Goal: Task Accomplishment & Management: Manage account settings

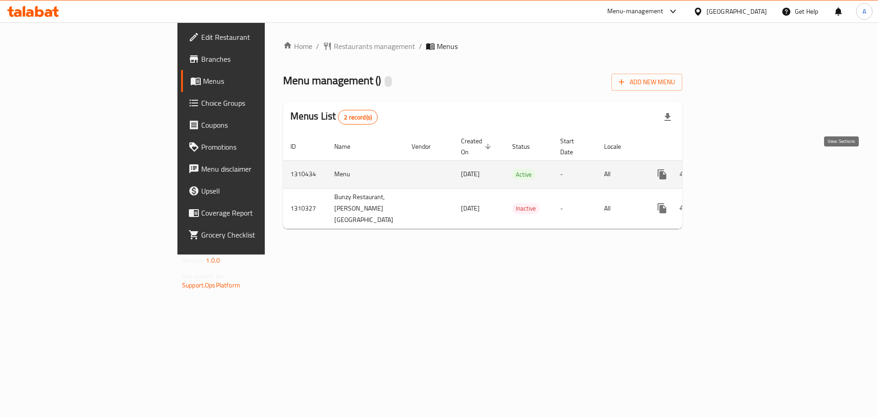
click at [739, 167] on link "enhanced table" at bounding box center [728, 174] width 22 height 22
click at [739, 167] on link "enhanced table" at bounding box center [728, 175] width 22 height 22
click at [739, 163] on link "enhanced table" at bounding box center [728, 174] width 22 height 22
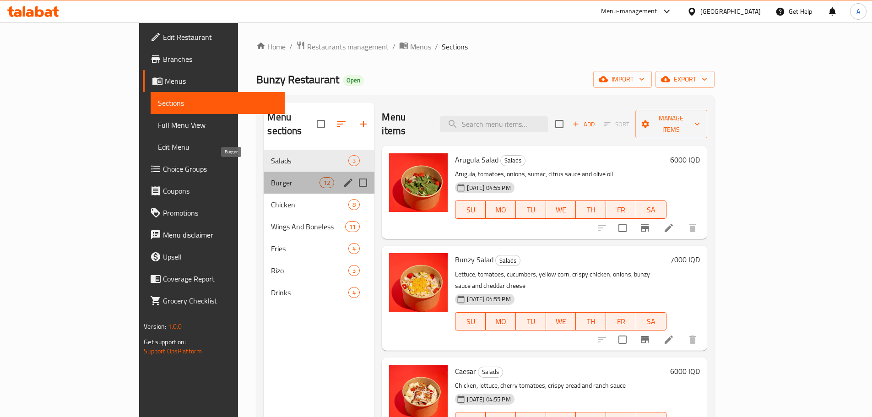
click at [274, 177] on span "Burger" at bounding box center [295, 182] width 48 height 11
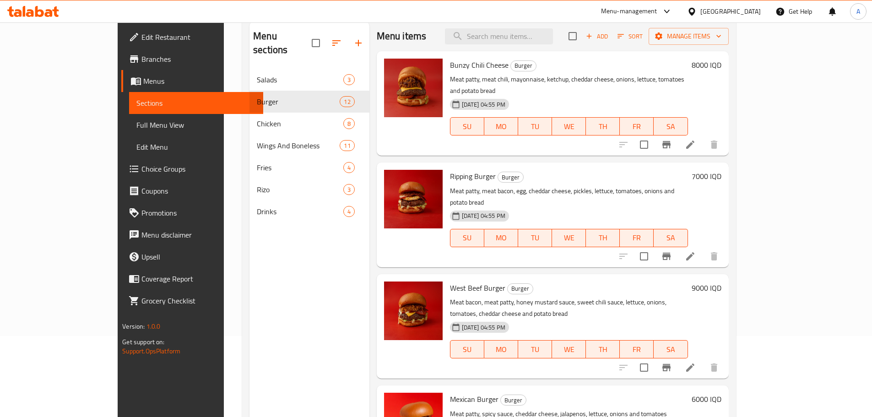
scroll to position [37, 0]
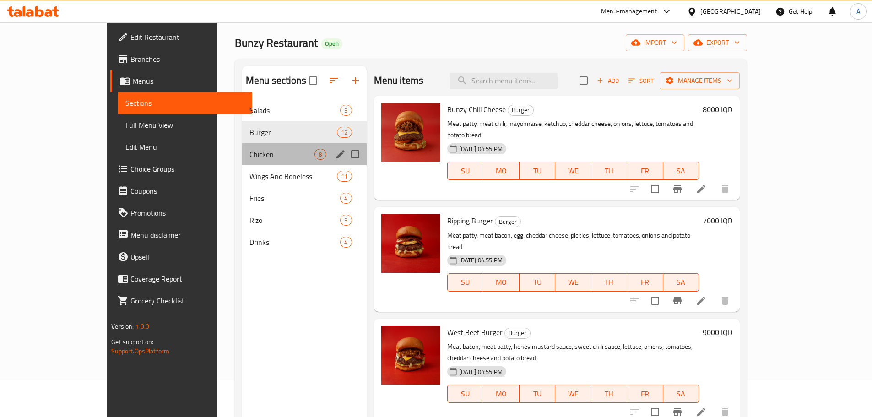
drag, startPoint x: 261, startPoint y: 160, endPoint x: 268, endPoint y: 158, distance: 7.2
click at [261, 159] on div "Chicken 8" at bounding box center [304, 154] width 124 height 22
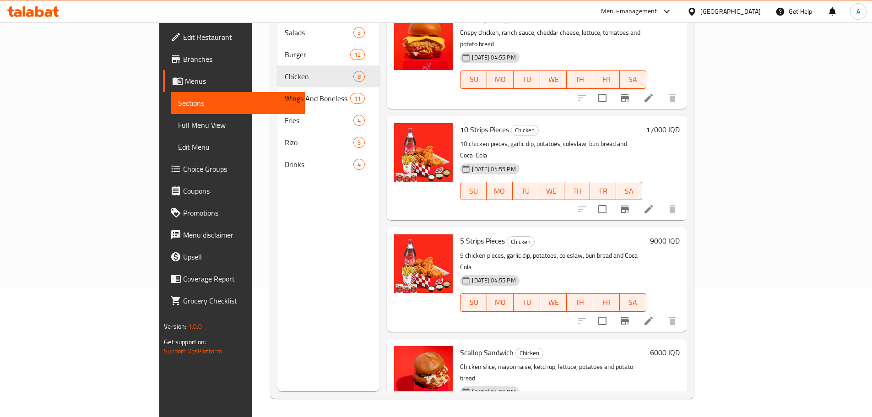
scroll to position [406, 0]
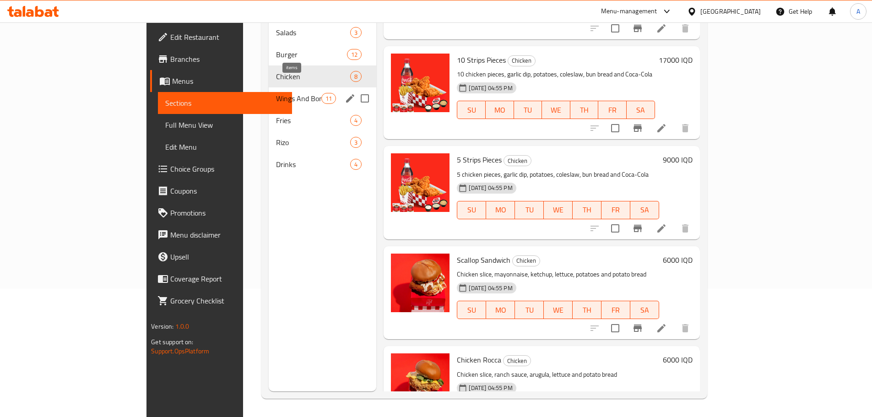
click at [322, 94] on span "11" at bounding box center [329, 98] width 14 height 9
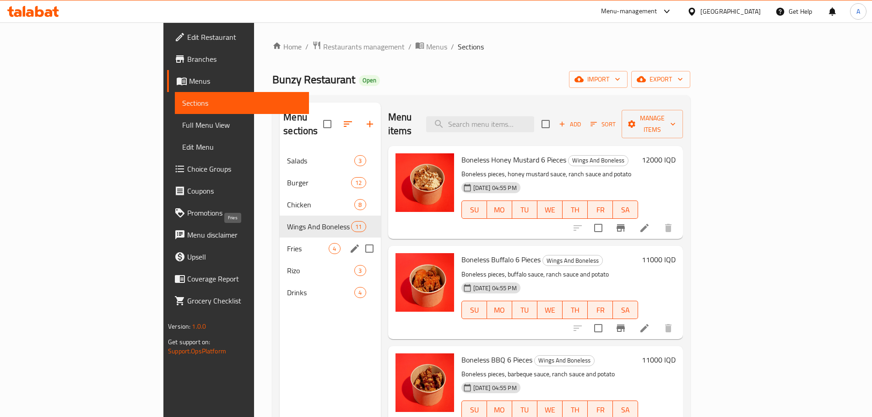
drag, startPoint x: 226, startPoint y: 227, endPoint x: 239, endPoint y: 225, distance: 13.0
click at [280, 237] on div "Fries 4" at bounding box center [330, 248] width 101 height 22
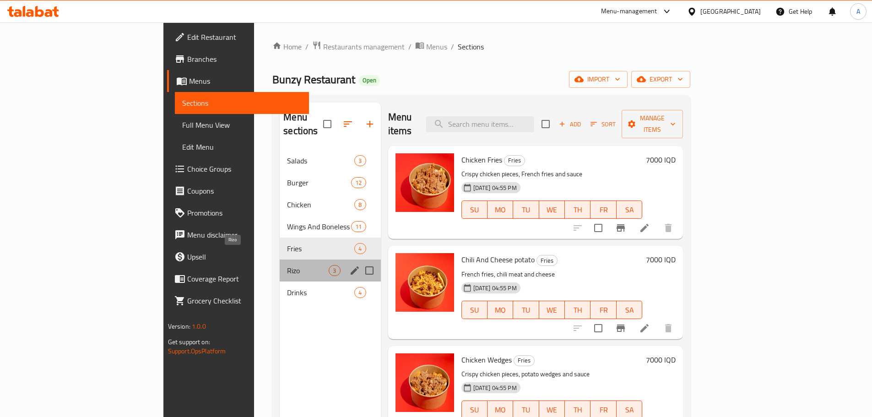
click at [287, 265] on span "Rizo" at bounding box center [308, 270] width 42 height 11
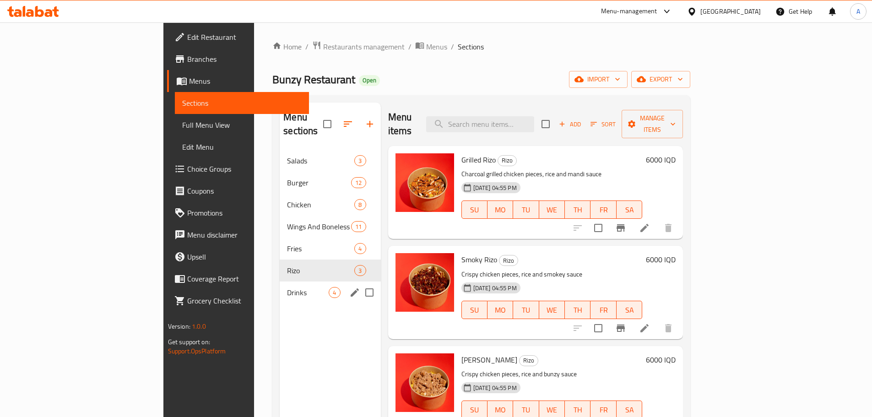
click at [287, 287] on span "Drinks" at bounding box center [308, 292] width 42 height 11
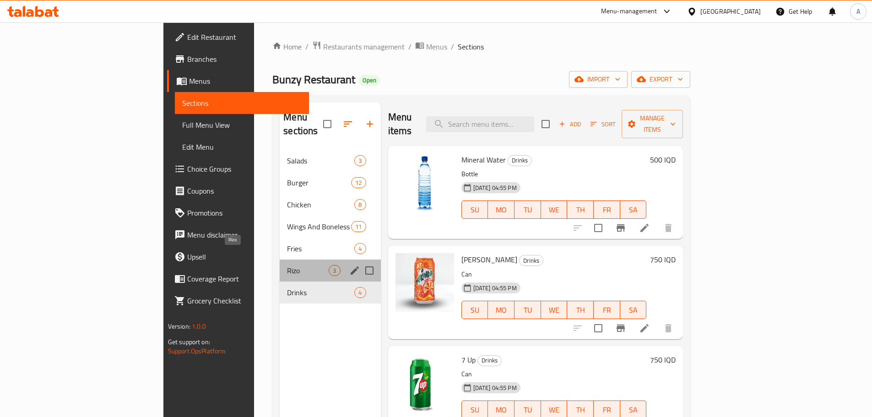
click at [287, 265] on span "Rizo" at bounding box center [308, 270] width 42 height 11
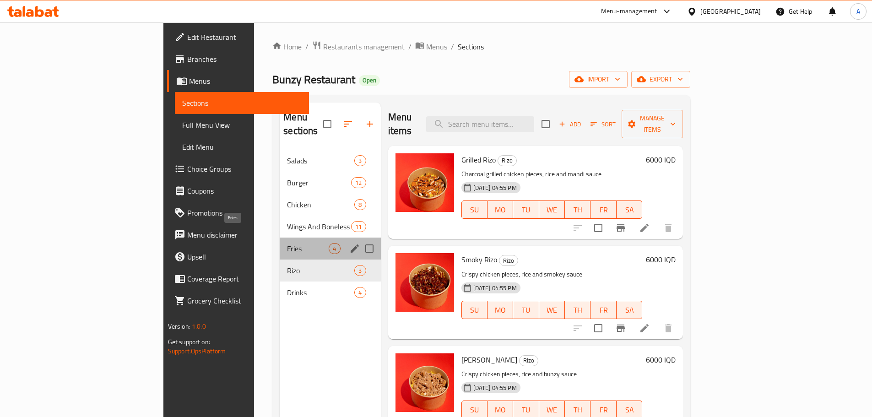
click at [287, 243] on span "Fries" at bounding box center [308, 248] width 42 height 11
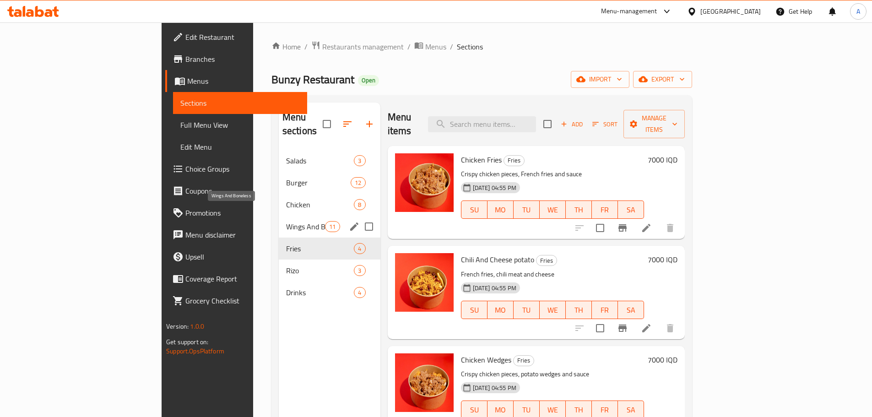
click at [286, 221] on span "Wings And Boneless" at bounding box center [305, 226] width 39 height 11
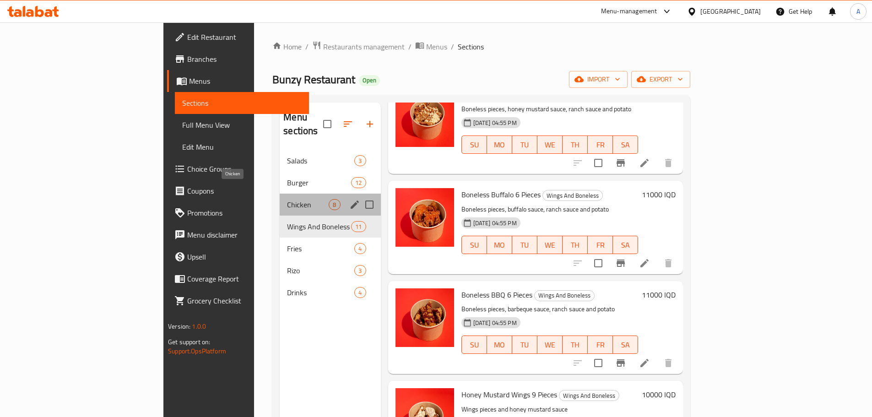
click at [287, 199] on span "Chicken" at bounding box center [308, 204] width 42 height 11
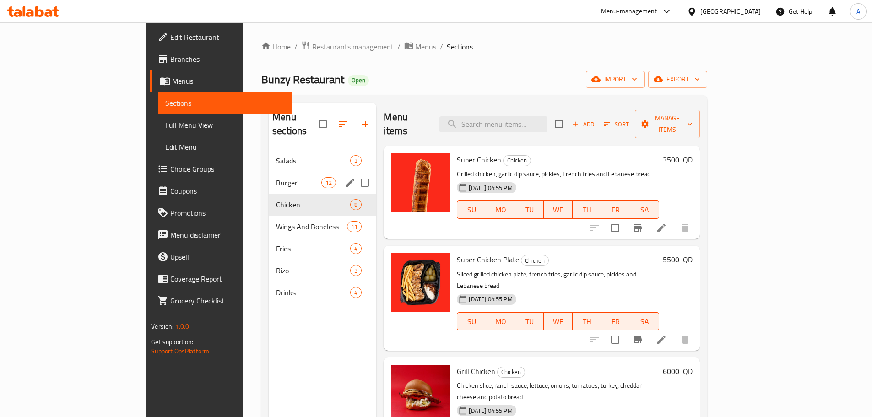
click at [276, 177] on span "Burger" at bounding box center [298, 182] width 45 height 11
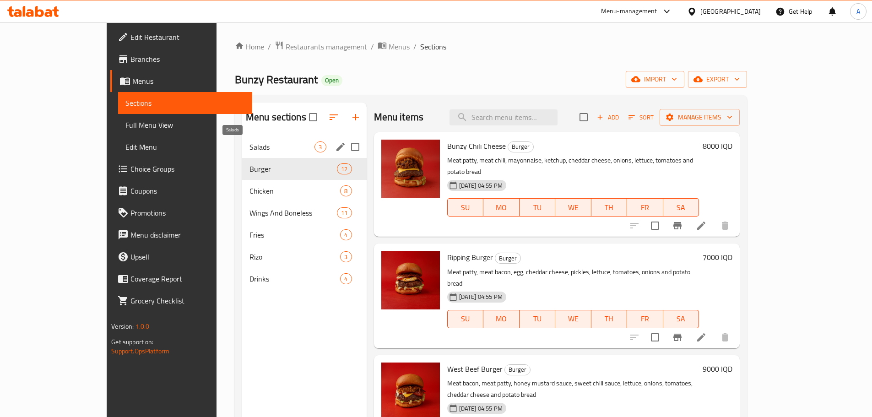
click at [266, 136] on div "Salads 3" at bounding box center [304, 147] width 124 height 22
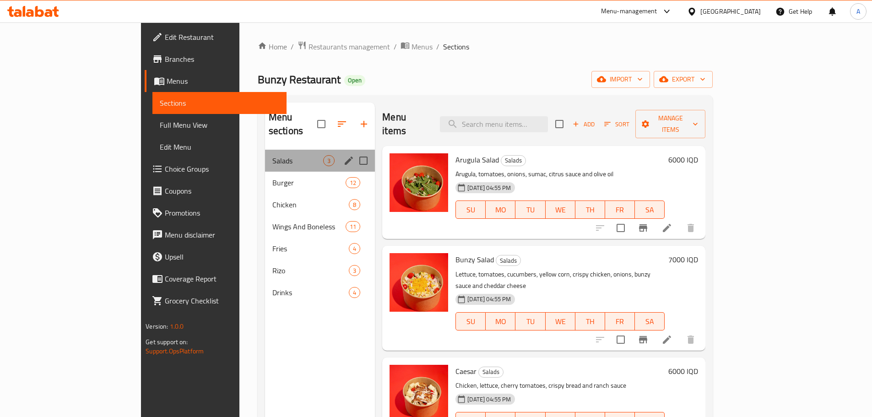
drag, startPoint x: 253, startPoint y: 157, endPoint x: 291, endPoint y: 162, distance: 37.5
click at [265, 157] on div "Salads 3" at bounding box center [320, 161] width 110 height 22
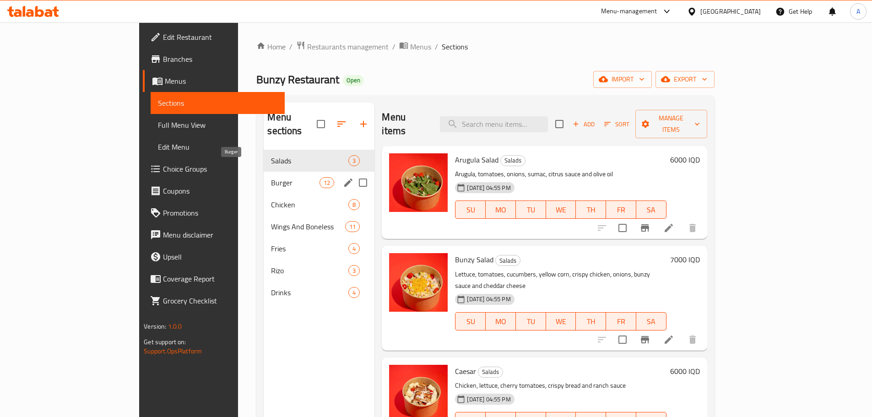
click at [271, 177] on span "Burger" at bounding box center [295, 182] width 48 height 11
